Goal: Communication & Community: Answer question/provide support

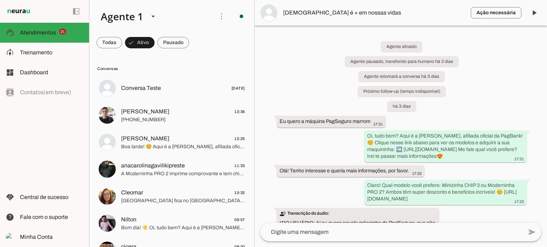
click at [0, 0] on lt-mirror at bounding box center [0, 0] width 0 height 0
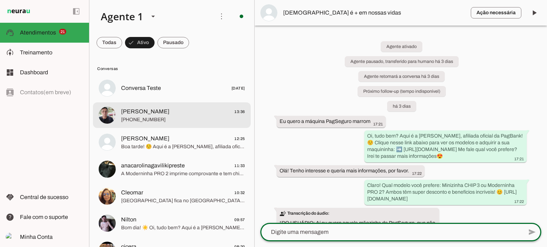
click at [141, 115] on span "[PERSON_NAME]" at bounding box center [145, 111] width 48 height 9
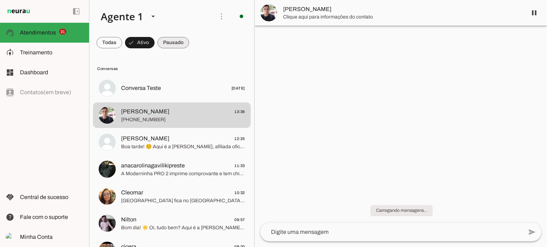
click at [122, 48] on span at bounding box center [109, 42] width 26 height 17
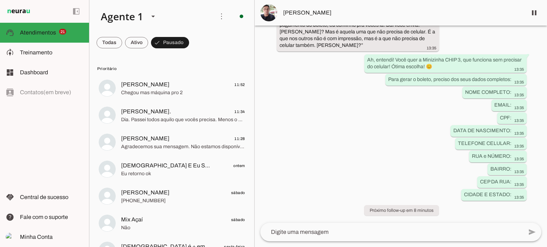
scroll to position [874, 0]
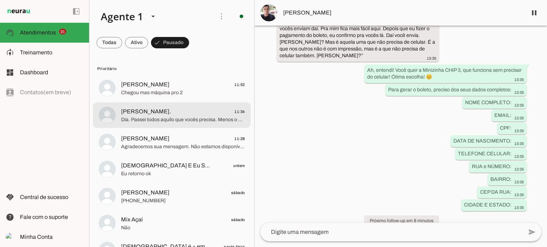
click at [208, 97] on div at bounding box center [183, 88] width 124 height 17
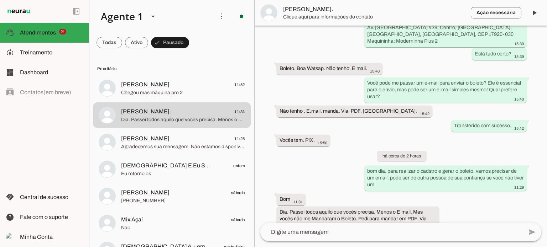
scroll to position [887, 0]
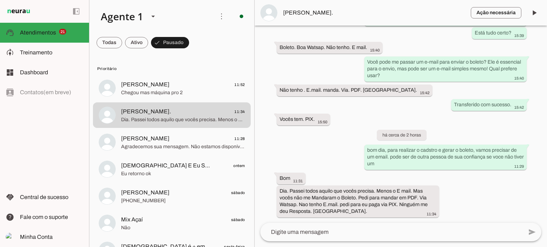
click at [0, 0] on lt-mirror at bounding box center [0, 0] width 0 height 0
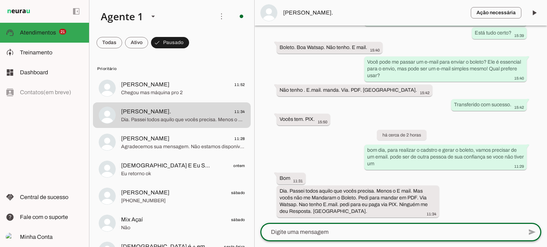
click at [0, 0] on lt-mirror at bounding box center [0, 0] width 0 height 0
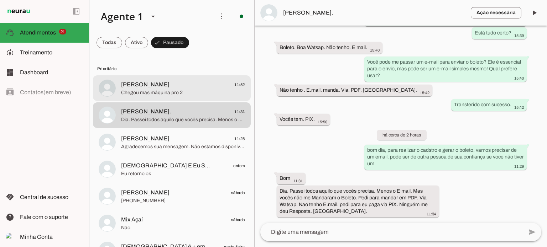
click at [159, 88] on span "[PERSON_NAME] 11:52" at bounding box center [183, 84] width 124 height 9
